Goal: Information Seeking & Learning: Learn about a topic

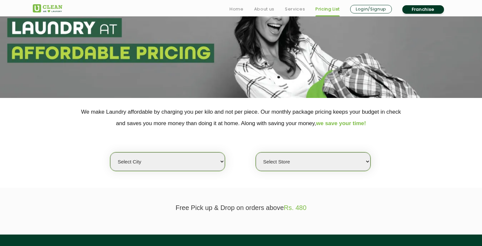
scroll to position [69, 0]
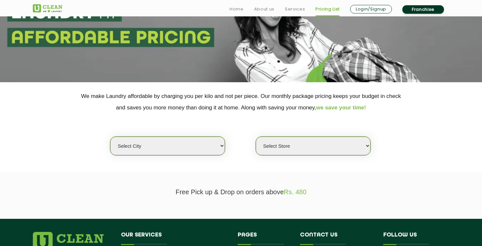
click at [149, 146] on select "Select city [GEOGRAPHIC_DATA] [GEOGRAPHIC_DATA] [GEOGRAPHIC_DATA] [GEOGRAPHIC_D…" at bounding box center [167, 146] width 115 height 19
select select "2"
click at [110, 137] on select "Select city [GEOGRAPHIC_DATA] [GEOGRAPHIC_DATA] [GEOGRAPHIC_DATA] [GEOGRAPHIC_D…" at bounding box center [167, 146] width 115 height 19
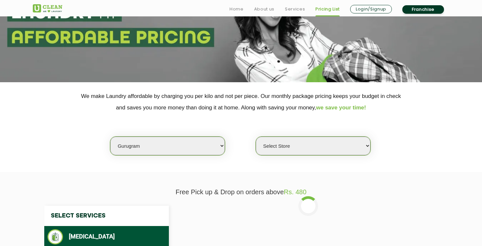
click at [285, 152] on select "Select Store [GEOGRAPHIC_DATA] Sector 66 [GEOGRAPHIC_DATA] Phase [GEOGRAPHIC_DA…" at bounding box center [313, 146] width 115 height 19
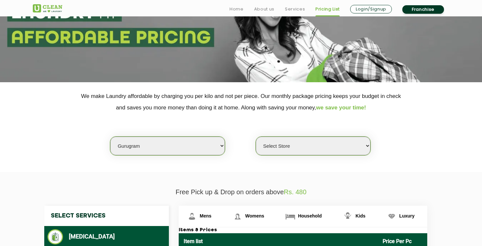
select select "329"
click at [256, 137] on select "Select Store [GEOGRAPHIC_DATA] Sector 66 [GEOGRAPHIC_DATA] Phase [GEOGRAPHIC_DA…" at bounding box center [313, 146] width 115 height 19
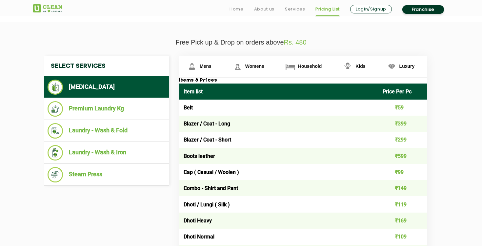
scroll to position [220, 0]
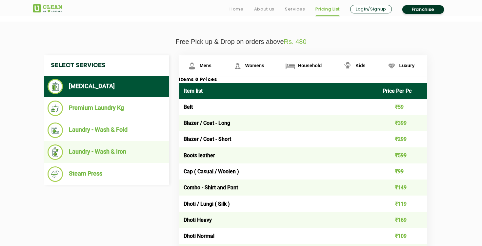
click at [118, 147] on li "Laundry - Wash & Iron" at bounding box center [107, 152] width 118 height 15
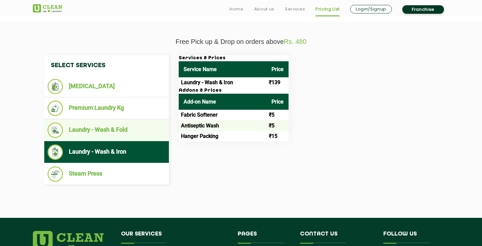
click at [121, 128] on li "Laundry - Wash & Fold" at bounding box center [107, 130] width 118 height 15
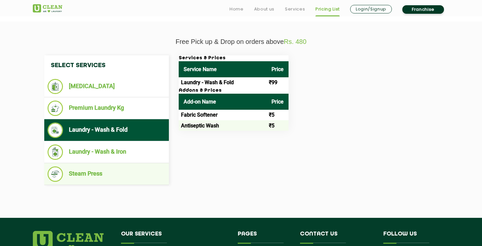
click at [121, 165] on ul "Steam Press" at bounding box center [106, 174] width 125 height 22
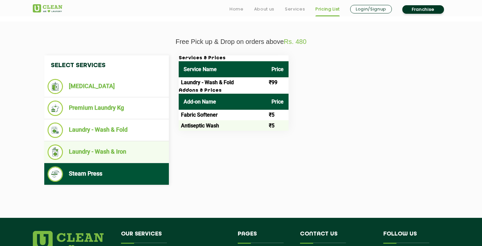
click at [120, 155] on li "Laundry - Wash & Iron" at bounding box center [107, 152] width 118 height 15
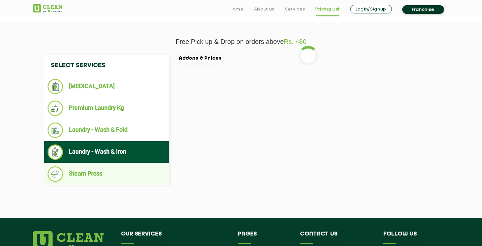
click at [115, 173] on li "Steam Press" at bounding box center [107, 174] width 118 height 15
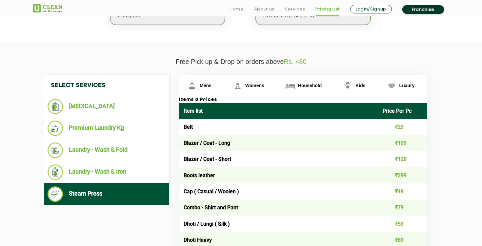
scroll to position [222, 0]
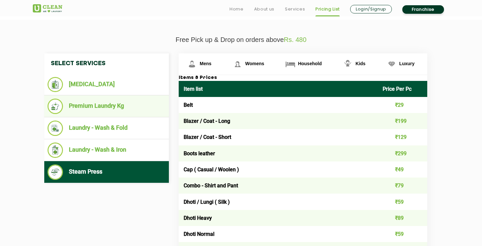
click at [140, 112] on li "Premium Laundry Kg" at bounding box center [107, 106] width 118 height 15
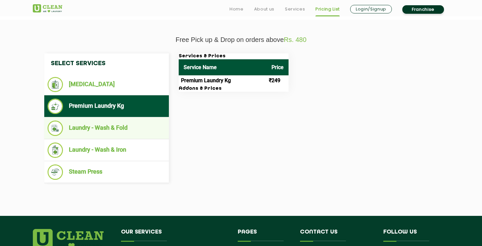
click at [137, 126] on li "Laundry - Wash & Fold" at bounding box center [107, 128] width 118 height 15
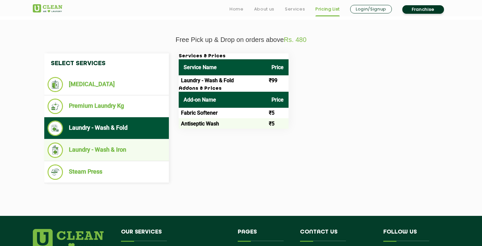
click at [133, 149] on li "Laundry - Wash & Iron" at bounding box center [107, 150] width 118 height 15
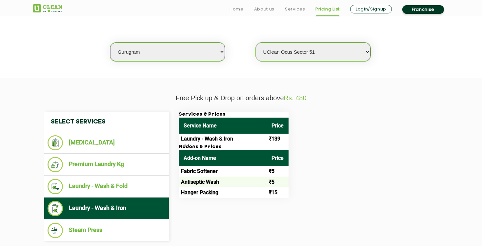
scroll to position [349, 0]
